Goal: Find contact information: Find contact information

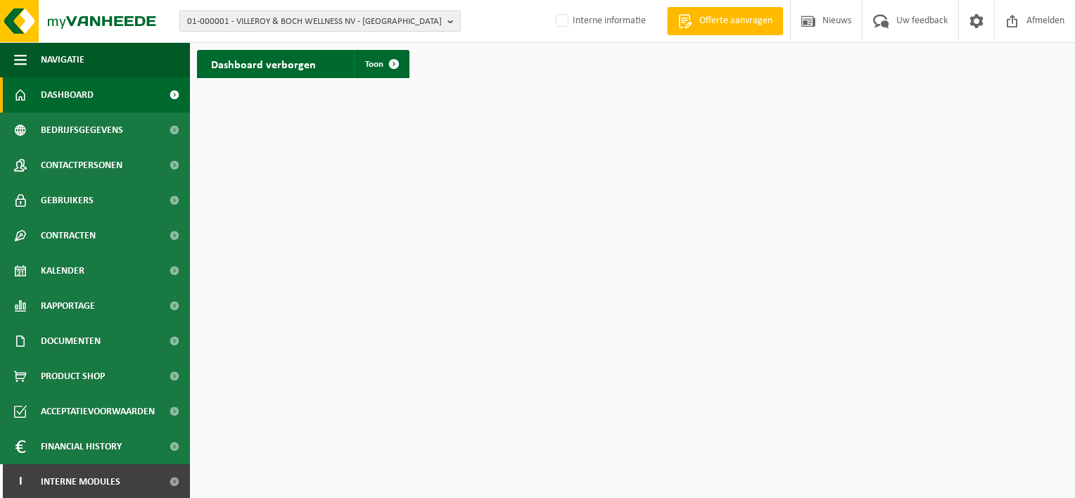
click at [336, 25] on span "01-000001 - VILLEROY & BOCH WELLNESS NV - ROESELARE" at bounding box center [314, 21] width 255 height 21
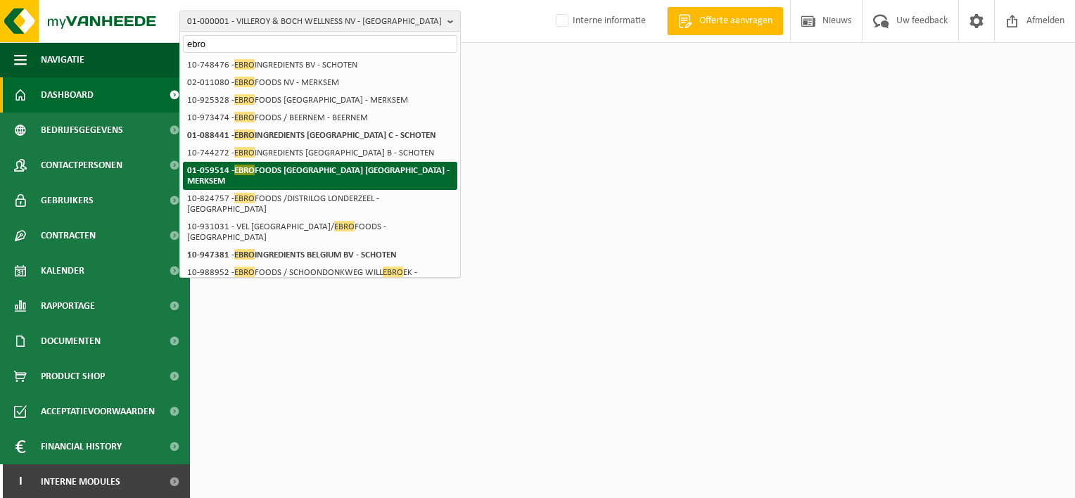
type input "ebro"
click at [305, 167] on strong "01-059514 - EBRO FOODS BELGIUM NV - MERKSEM" at bounding box center [318, 175] width 263 height 21
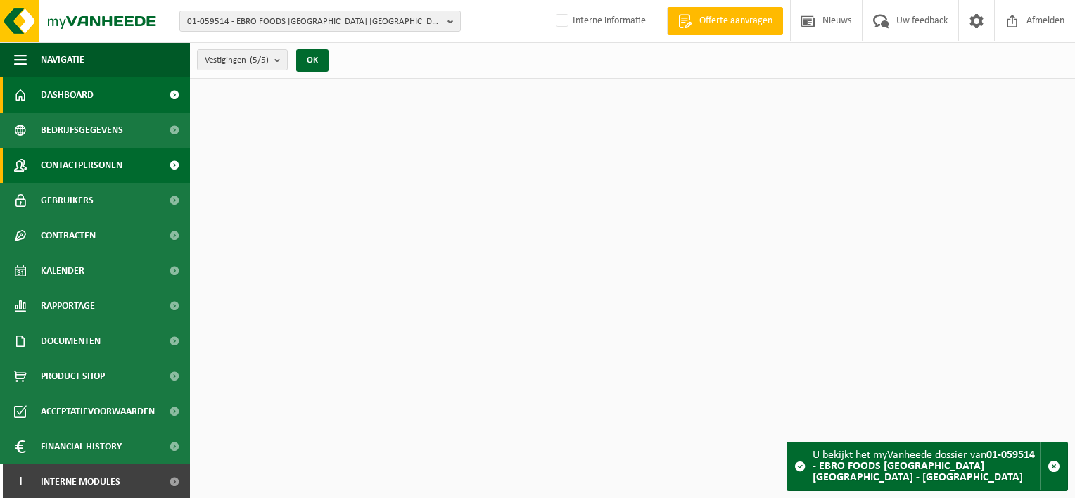
click at [141, 166] on link "Contactpersonen" at bounding box center [95, 165] width 190 height 35
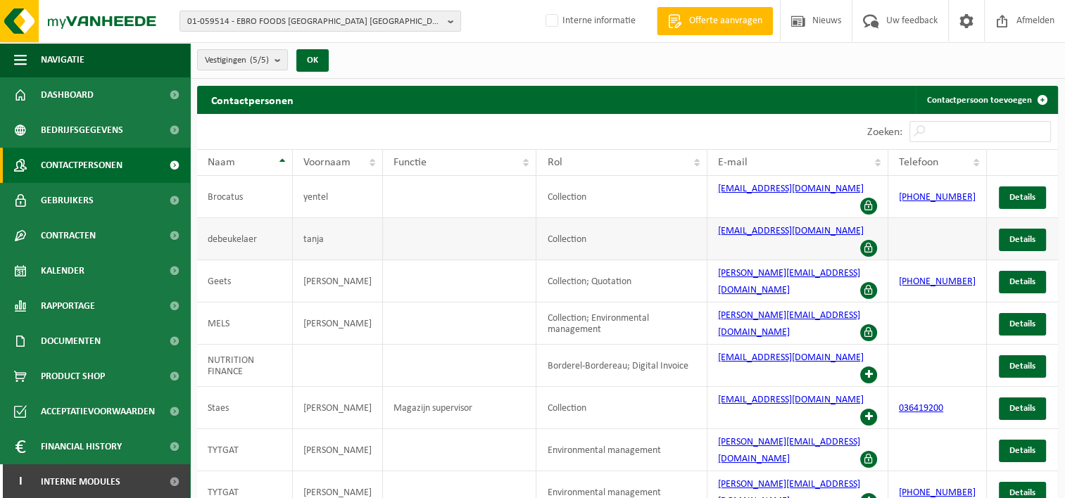
scroll to position [42, 0]
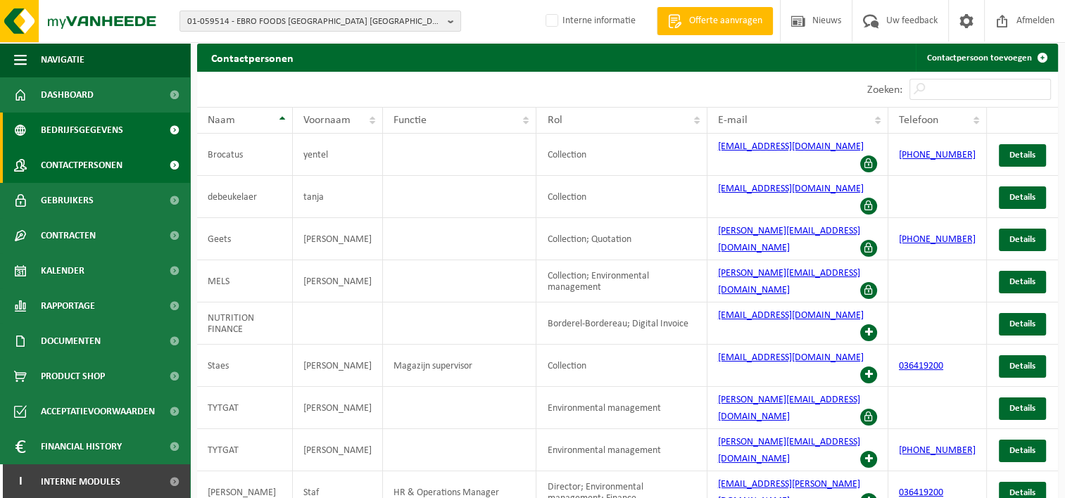
click at [104, 137] on span "Bedrijfsgegevens" at bounding box center [82, 130] width 82 height 35
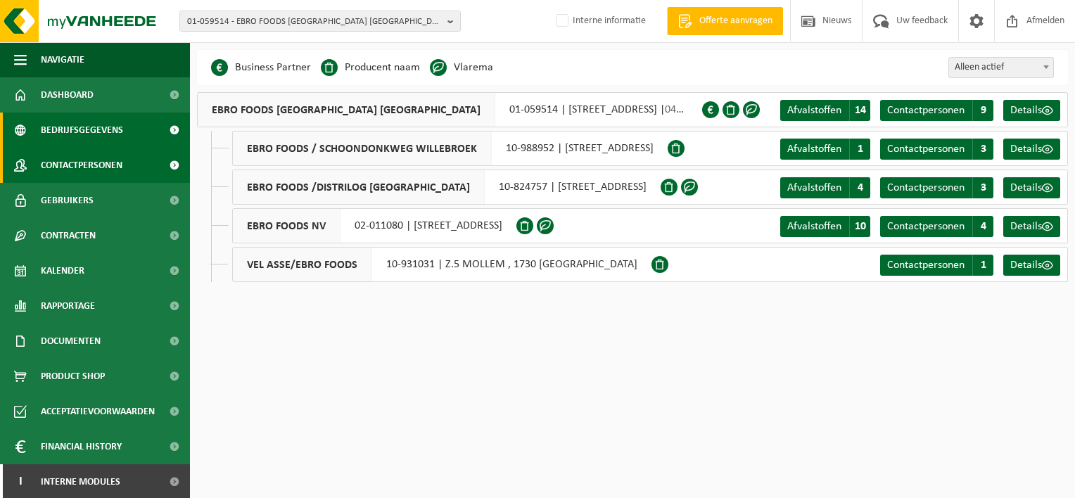
click at [100, 158] on span "Contactpersonen" at bounding box center [82, 165] width 82 height 35
